Goal: Information Seeking & Learning: Check status

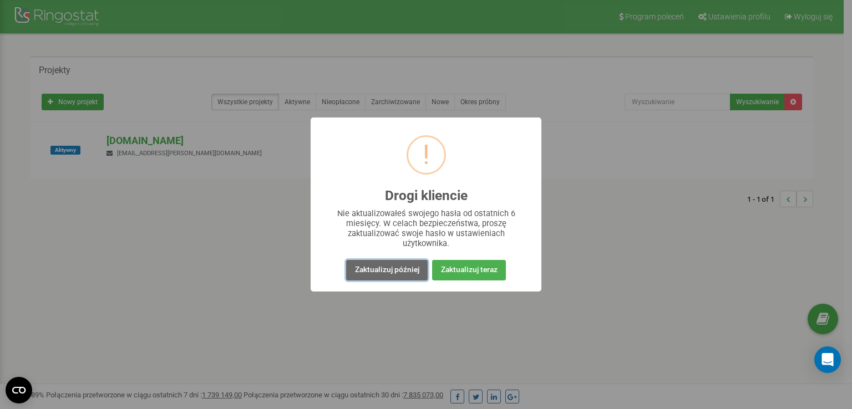
click at [408, 273] on button "Zaktualizuj później" at bounding box center [386, 270] width 81 height 21
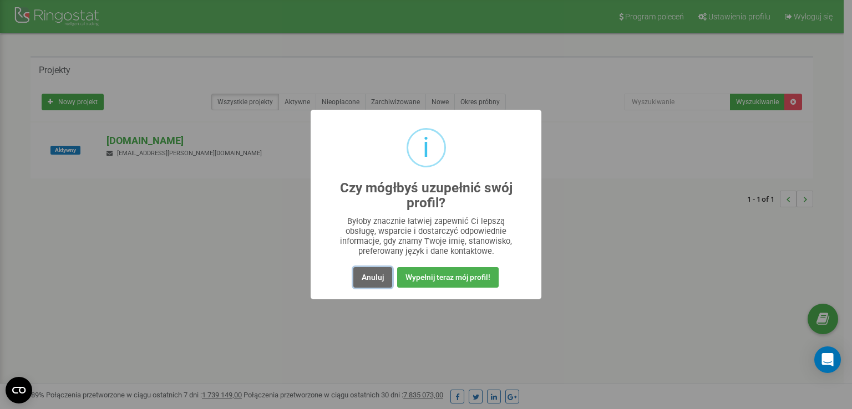
click at [378, 276] on button "Anuluj" at bounding box center [372, 277] width 39 height 21
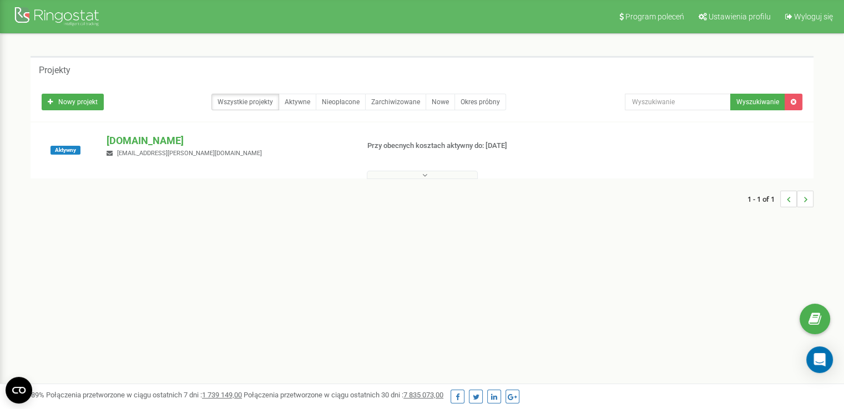
click at [429, 175] on button at bounding box center [422, 175] width 111 height 8
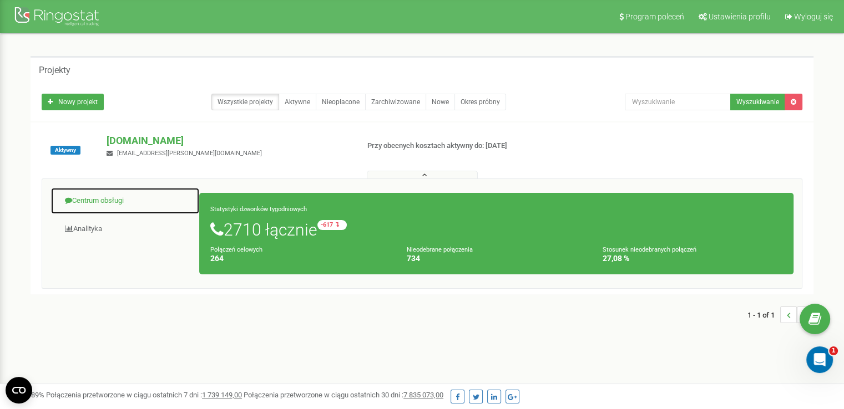
click at [120, 196] on link "Centrum obsługi" at bounding box center [124, 200] width 149 height 27
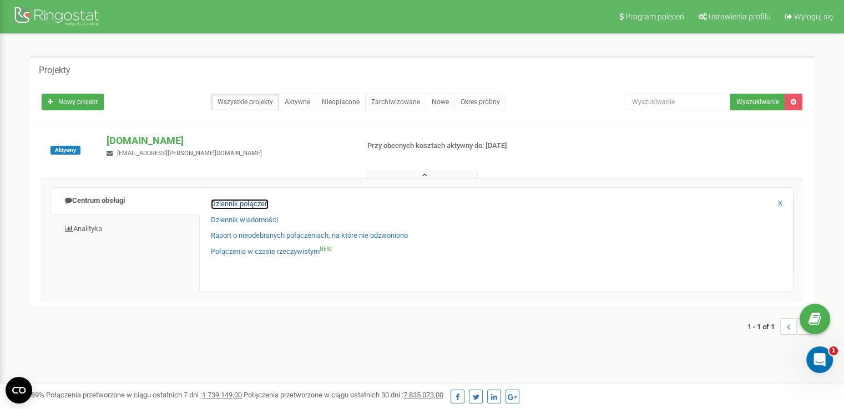
click at [220, 209] on link "Dziennik połączeń" at bounding box center [240, 204] width 58 height 11
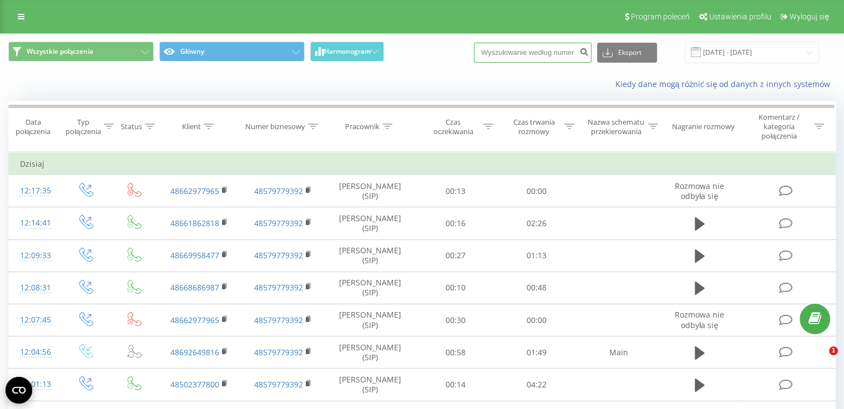
click at [557, 58] on input at bounding box center [533, 53] width 118 height 20
type input "534490935"
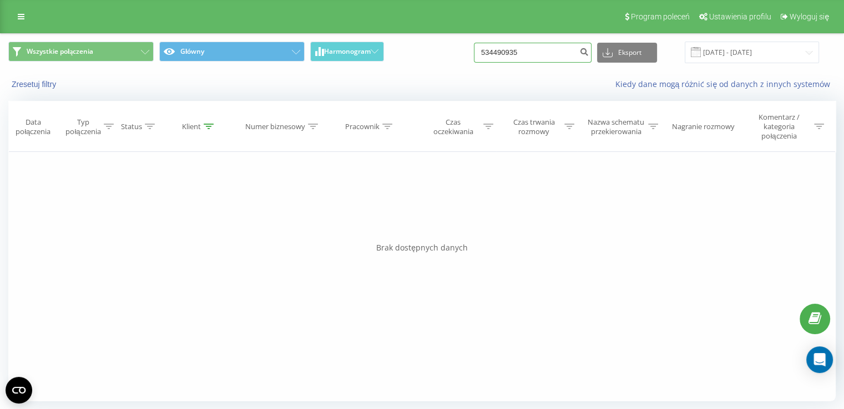
drag, startPoint x: 530, startPoint y: 51, endPoint x: 251, endPoint y: 13, distance: 281.5
click at [251, 13] on div "Program poleceń Ustawienia profilu Wyloguj się Wszystkie połączenia Główny Harm…" at bounding box center [422, 205] width 844 height 411
type input "506684065"
